Goal: Transaction & Acquisition: Purchase product/service

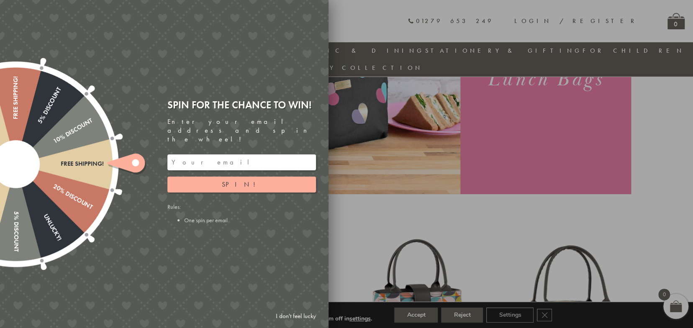
scroll to position [163, 0]
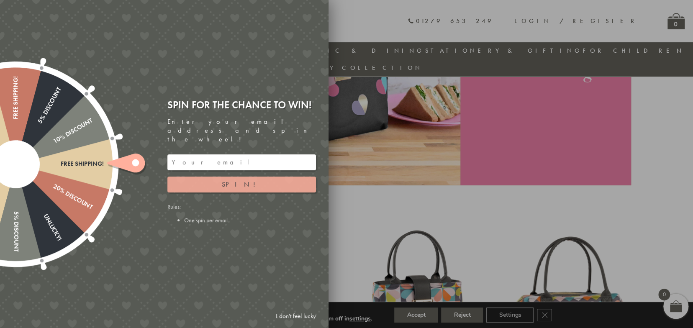
click at [233, 179] on button "Spin!" at bounding box center [241, 185] width 149 height 16
click at [239, 180] on span "Spin!" at bounding box center [242, 184] width 40 height 9
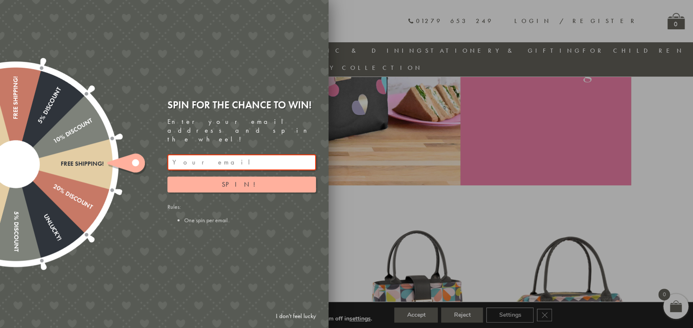
drag, startPoint x: 198, startPoint y: 214, endPoint x: 200, endPoint y: 210, distance: 4.3
click at [199, 216] on li "One spin per email" at bounding box center [250, 220] width 132 height 8
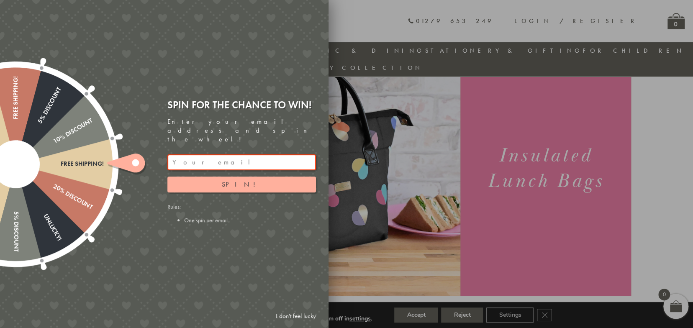
scroll to position [0, 0]
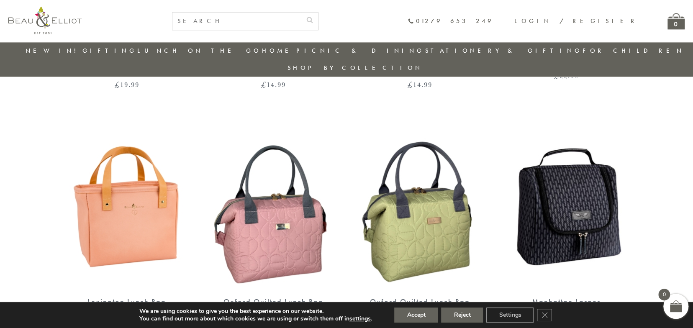
scroll to position [772, 0]
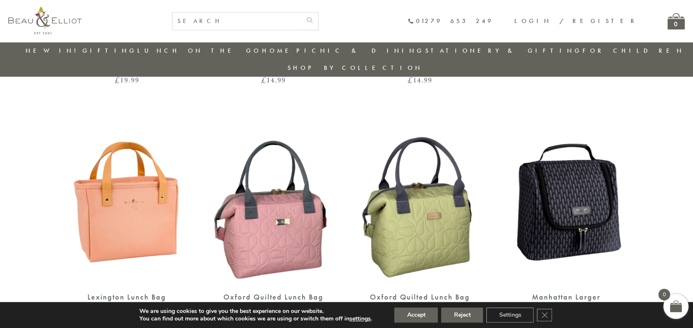
click at [133, 202] on img at bounding box center [127, 200] width 130 height 167
